Goal: Information Seeking & Learning: Learn about a topic

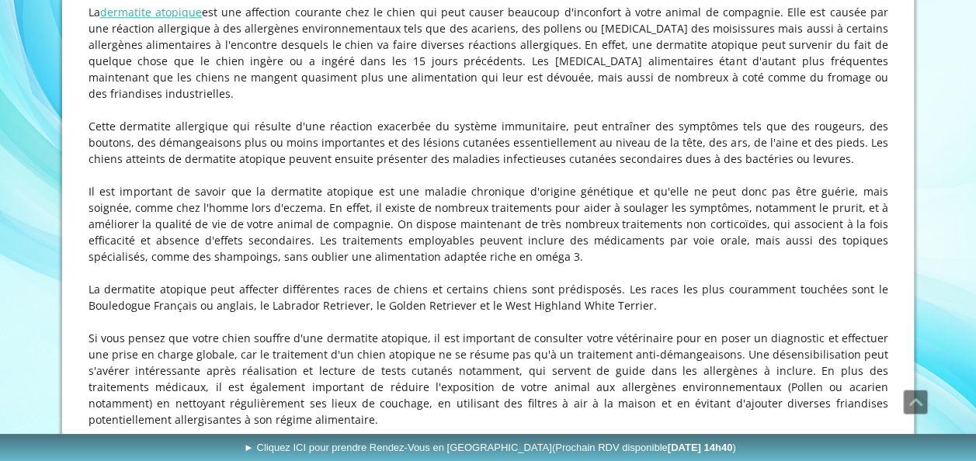
scroll to position [884, 0]
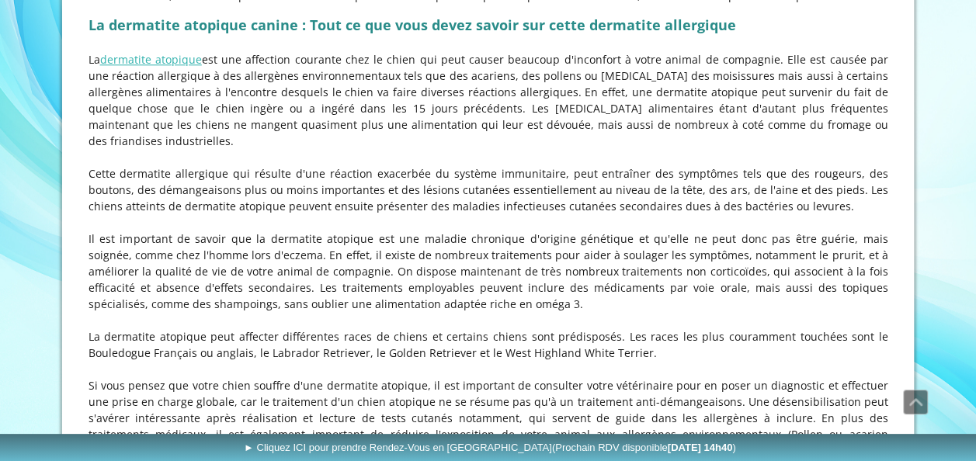
scroll to position [835, 0]
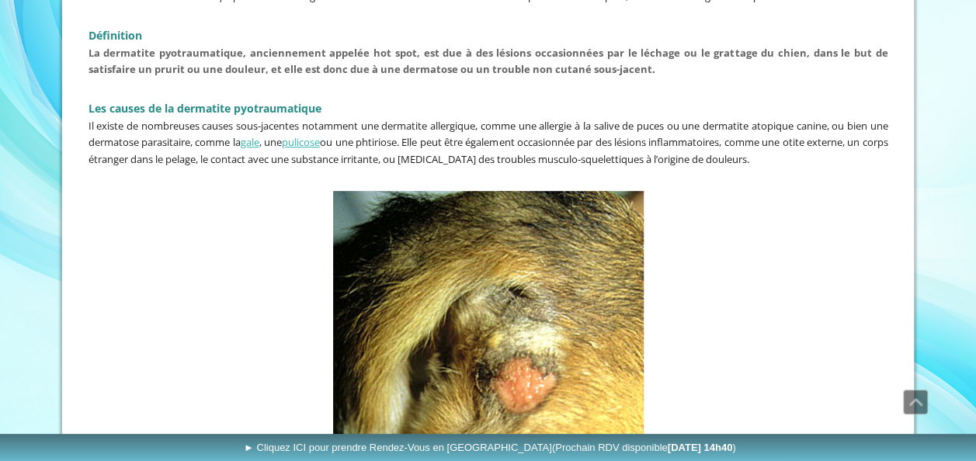
scroll to position [461, 0]
click at [320, 140] on link "pulicose" at bounding box center [301, 143] width 38 height 14
